Goal: Find specific page/section: Find specific page/section

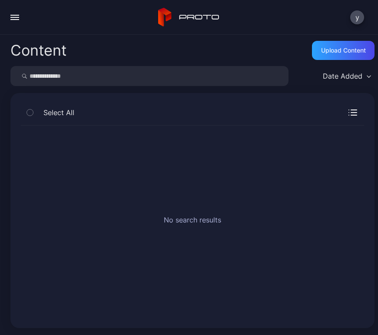
click at [51, 49] on div "Content" at bounding box center [38, 50] width 56 height 15
click at [187, 21] on icon at bounding box center [189, 17] width 62 height 19
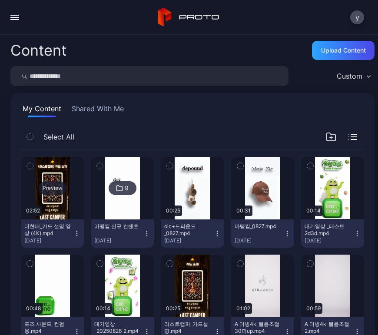
click at [61, 187] on div "Preview" at bounding box center [53, 188] width 28 height 14
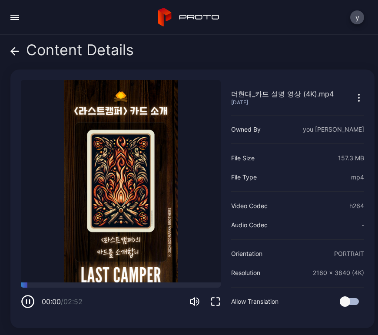
click at [30, 300] on icon "button" at bounding box center [30, 301] width 0 height 3
click at [30, 295] on icon "button" at bounding box center [28, 302] width 14 height 14
click at [44, 283] on div at bounding box center [121, 285] width 200 height 5
click at [58, 283] on div at bounding box center [121, 285] width 200 height 5
click at [77, 283] on div at bounding box center [121, 285] width 200 height 5
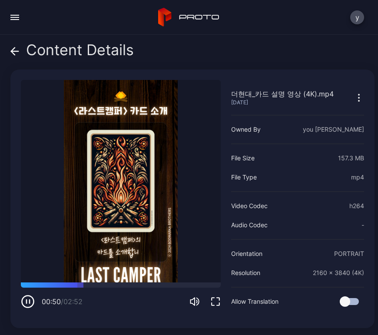
click at [13, 50] on icon at bounding box center [12, 50] width 3 height 7
